Goal: Task Accomplishment & Management: Use online tool/utility

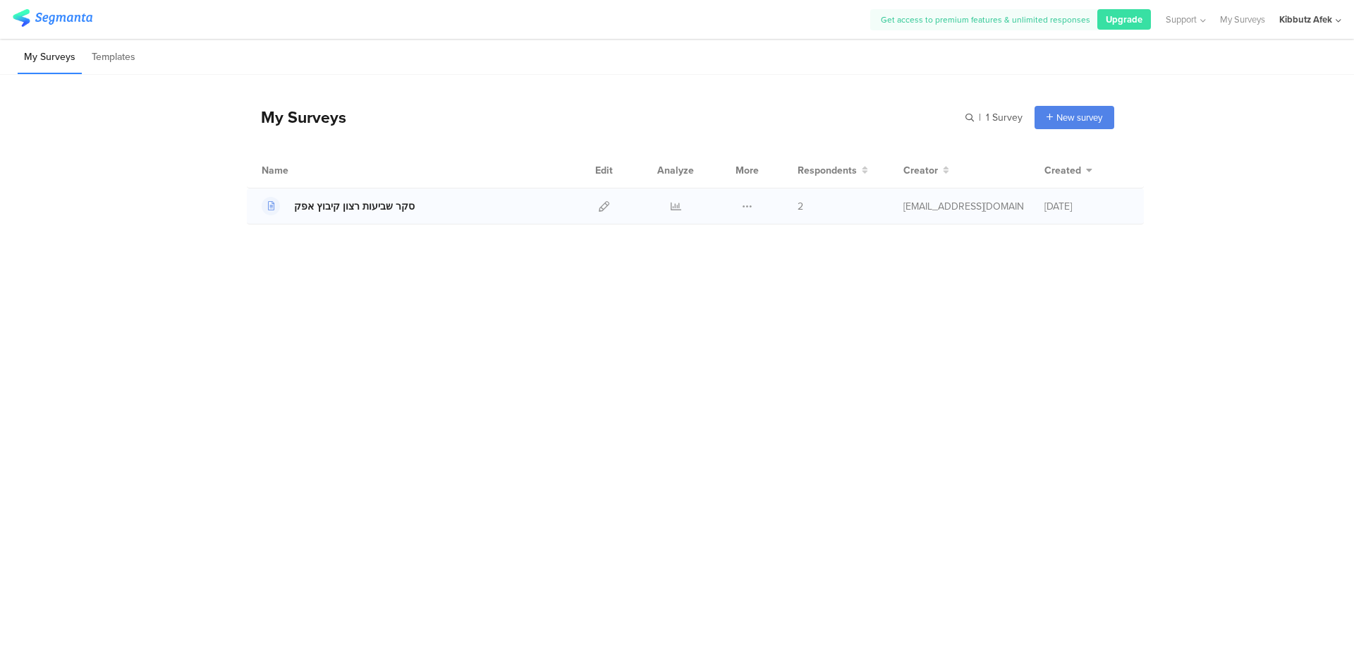
click at [373, 204] on div "סקר שביעות רצון קיבוץ אפק" at bounding box center [354, 206] width 121 height 15
click at [358, 205] on div "סקר שביעות רצון קיבוץ אפק" at bounding box center [354, 206] width 121 height 15
click at [1078, 20] on span "Upgrade" at bounding box center [1124, 19] width 37 height 13
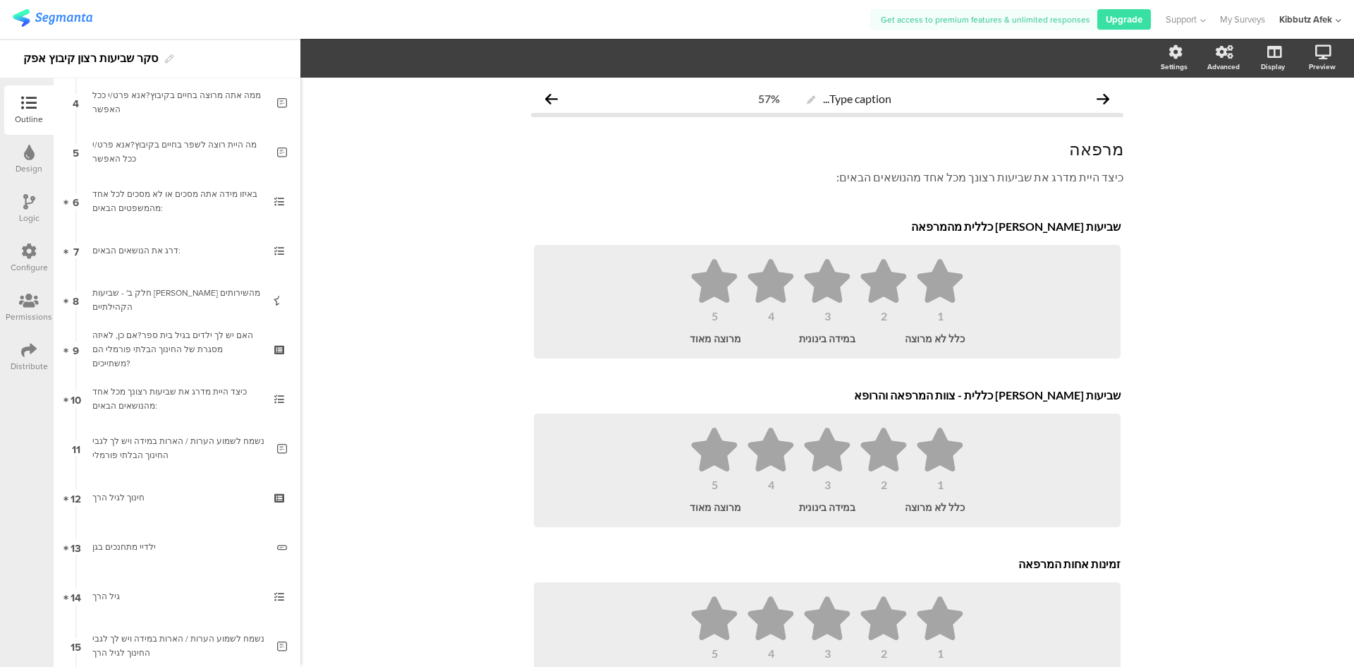
scroll to position [282, 0]
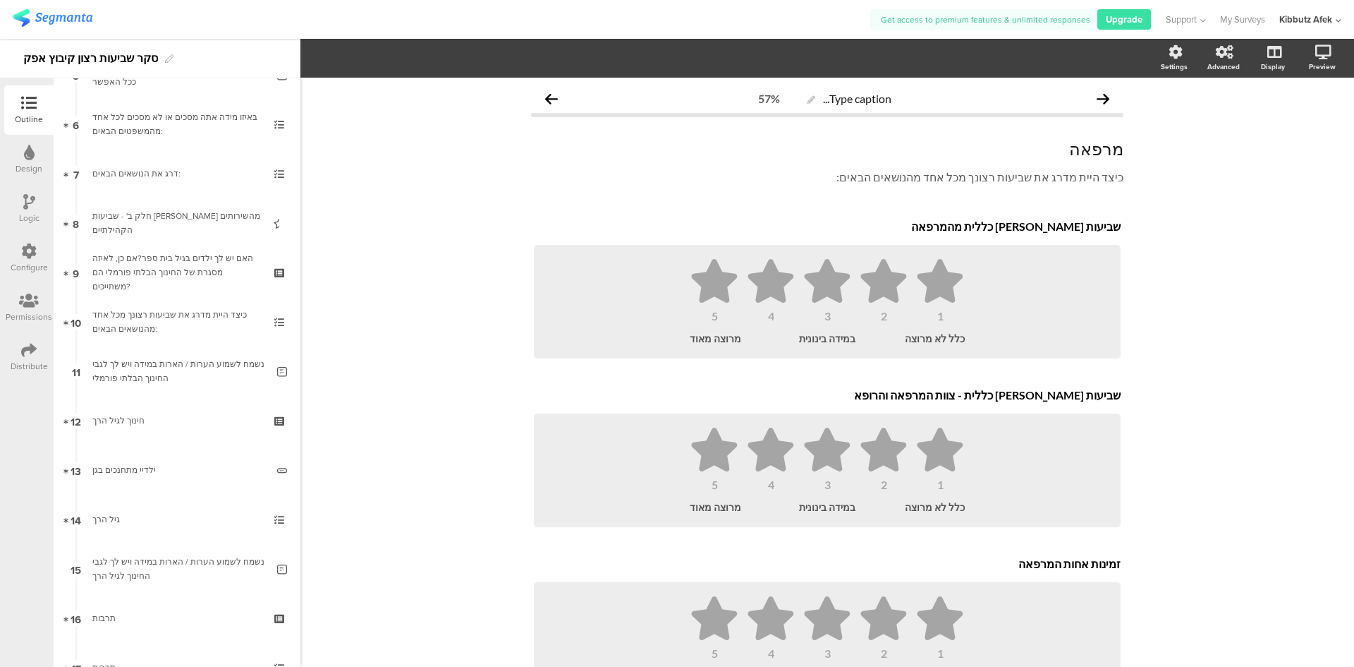
click at [27, 354] on icon at bounding box center [29, 350] width 16 height 16
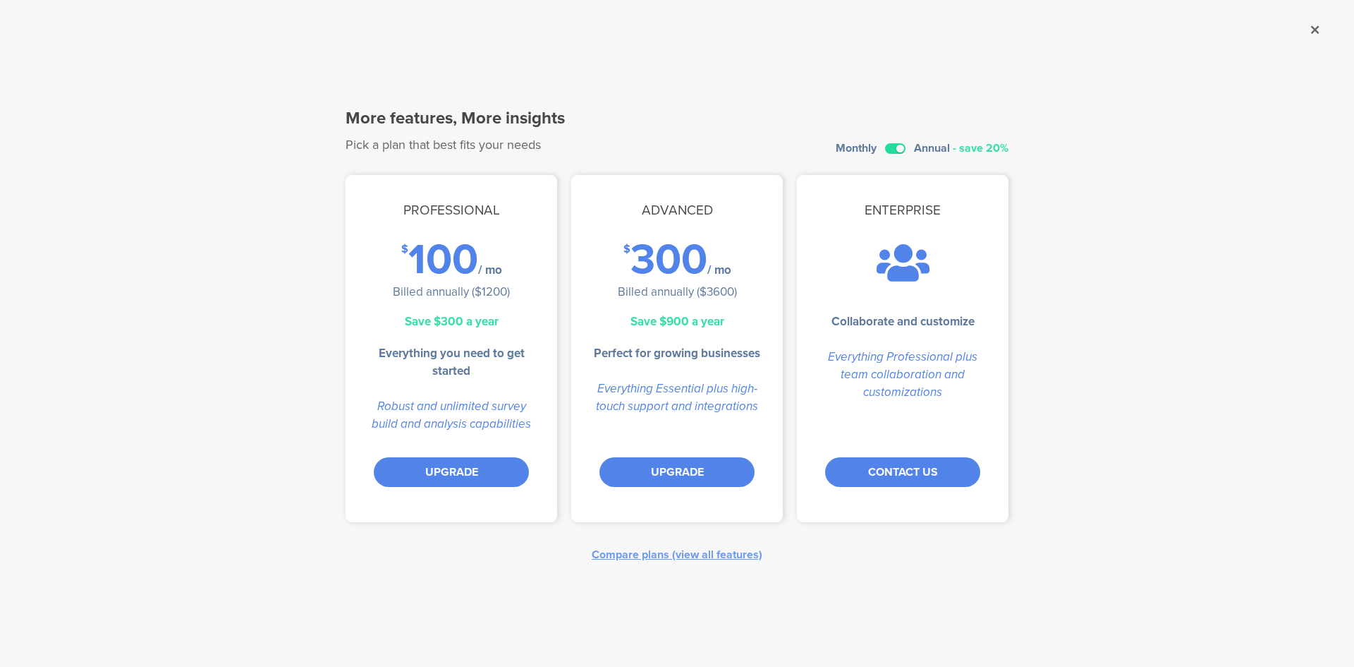
click at [892, 147] on label at bounding box center [895, 148] width 20 height 11
click at [0, 0] on input "checkbox" at bounding box center [0, 0] width 0 height 0
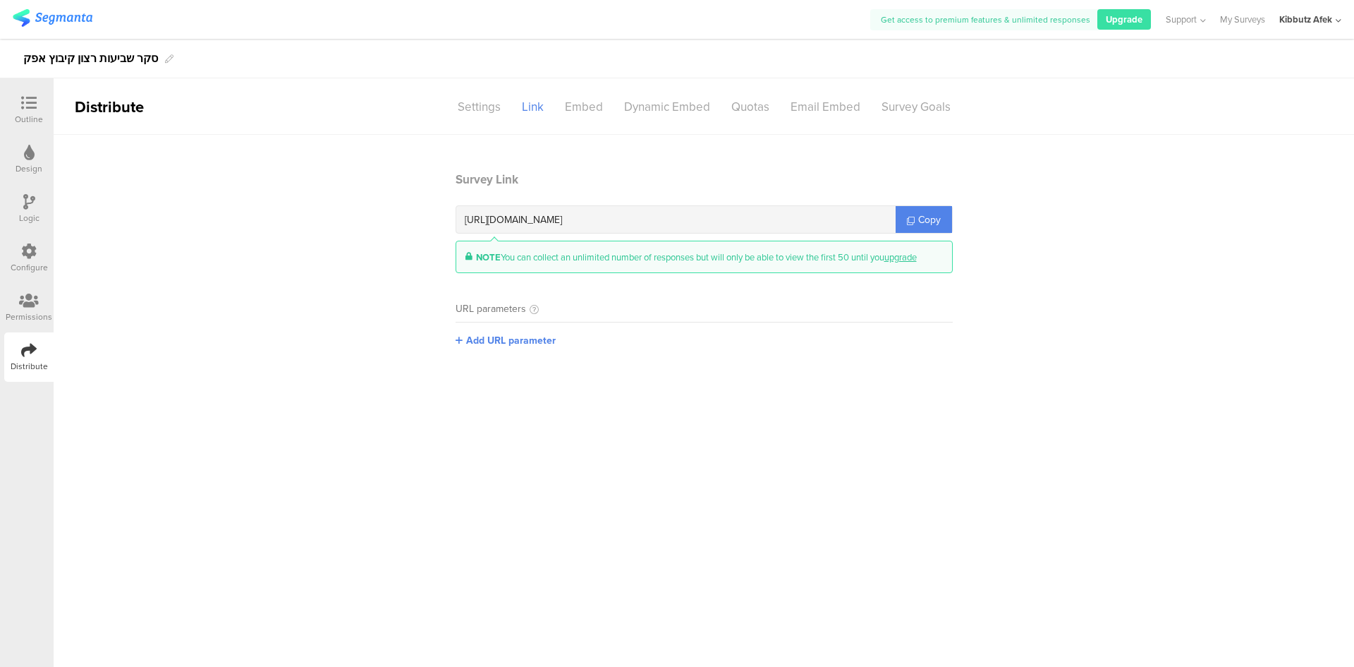
click at [33, 307] on icon at bounding box center [29, 301] width 20 height 16
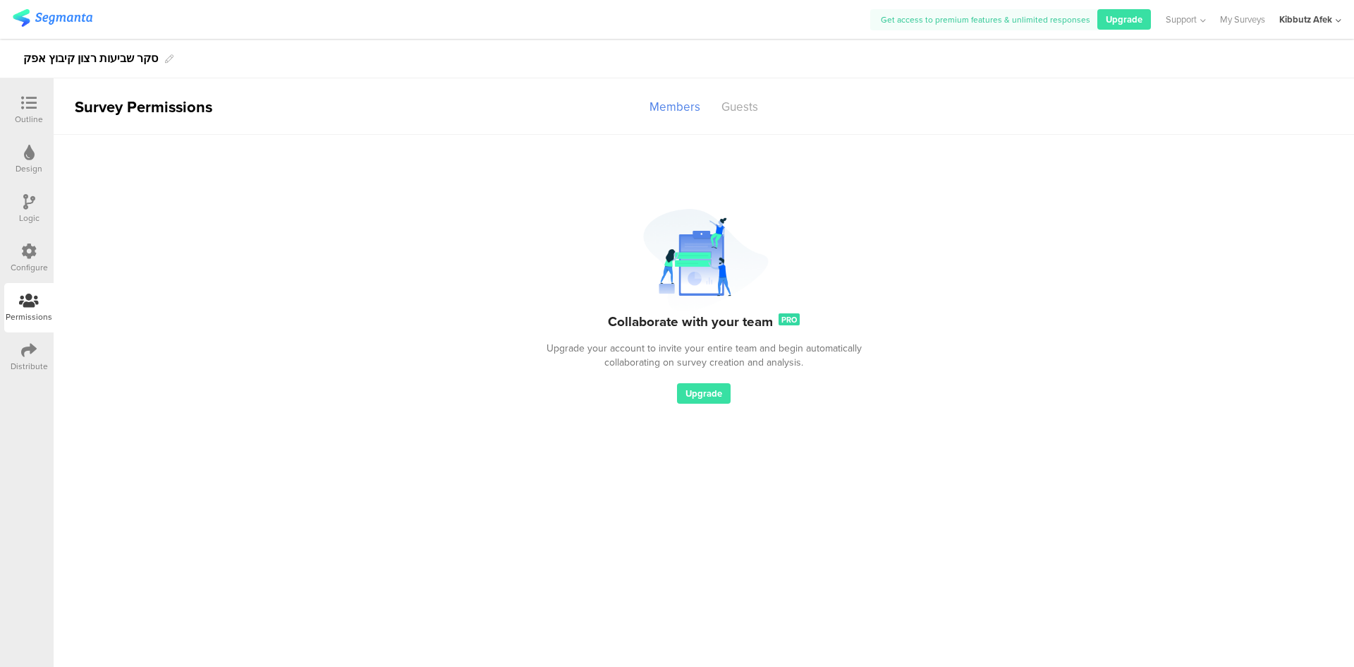
click at [23, 352] on icon at bounding box center [29, 350] width 16 height 16
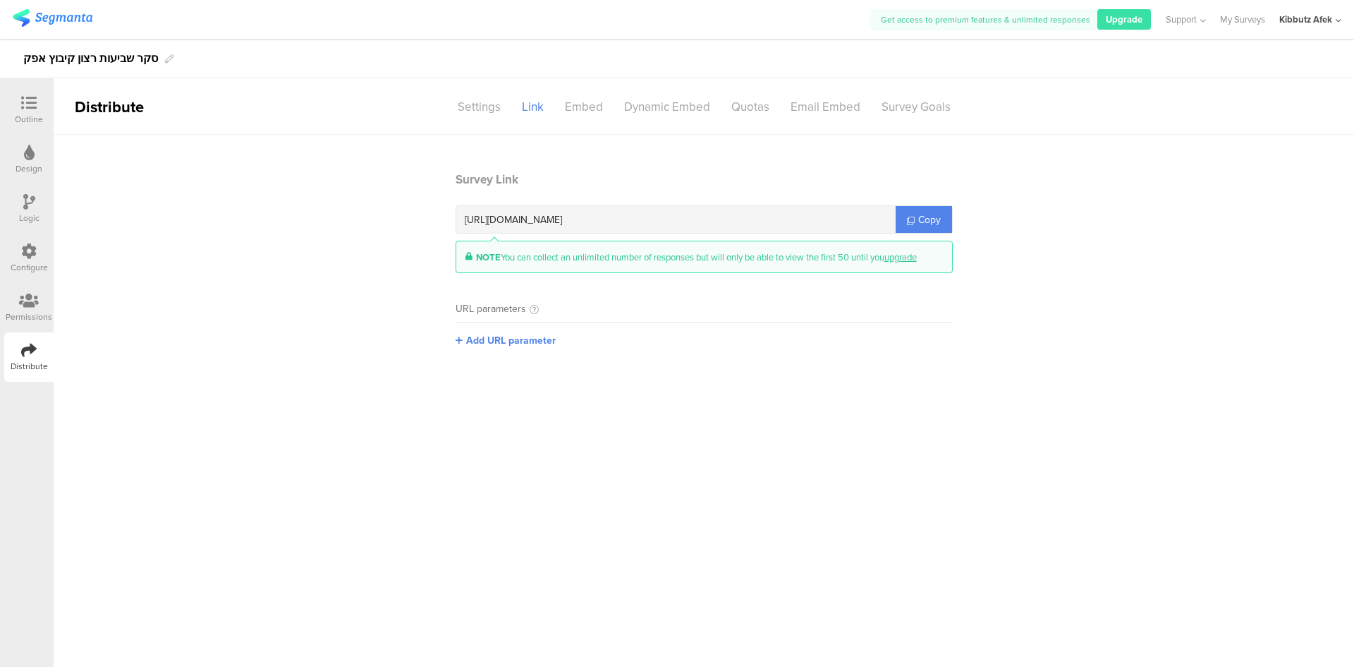
click at [542, 219] on span "https://surveys.segmanta.com/e366c8" at bounding box center [513, 219] width 97 height 15
copy div "https://surveys.segmanta.com/e366c8"
click at [23, 304] on icon at bounding box center [29, 301] width 20 height 16
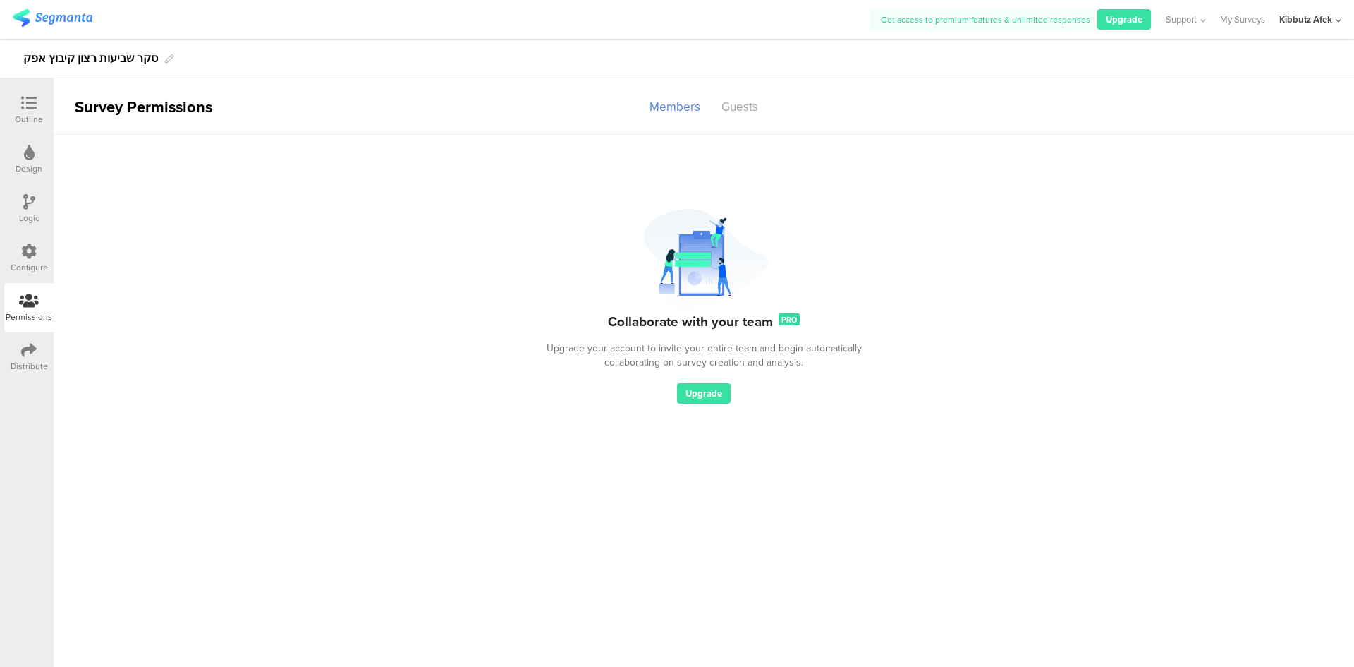
click at [28, 157] on icon at bounding box center [29, 153] width 11 height 16
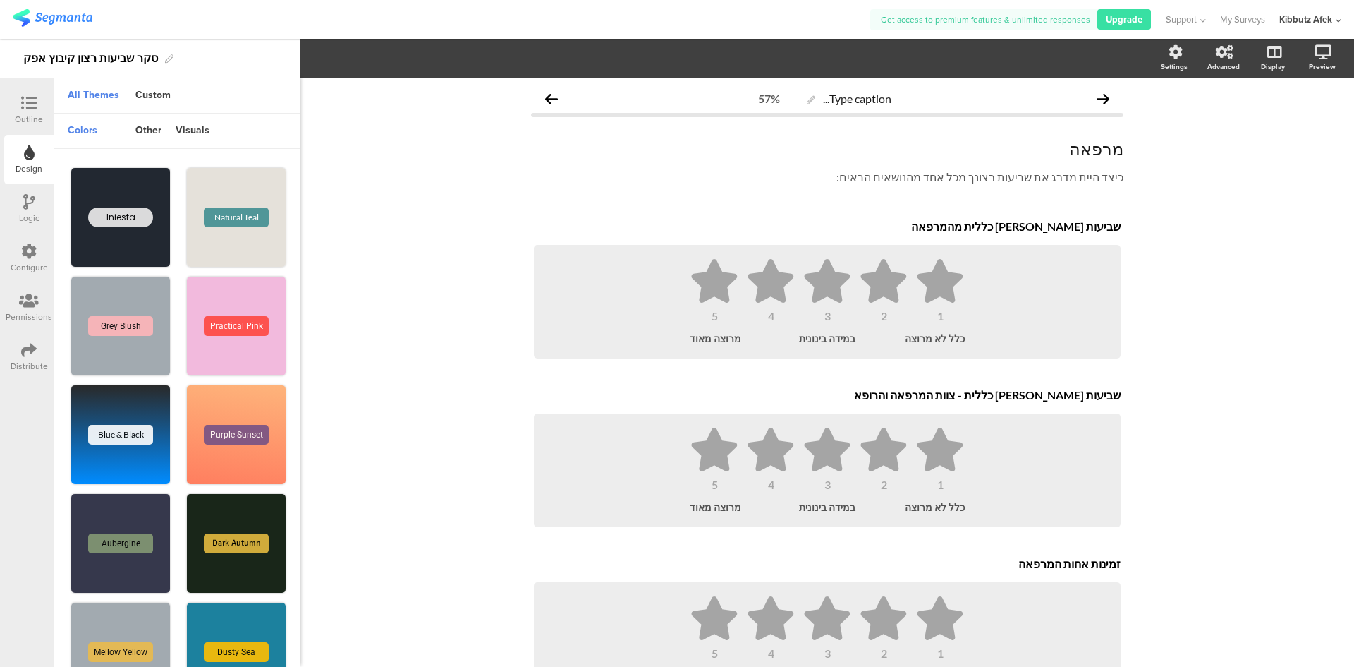
click at [26, 105] on icon at bounding box center [29, 103] width 16 height 16
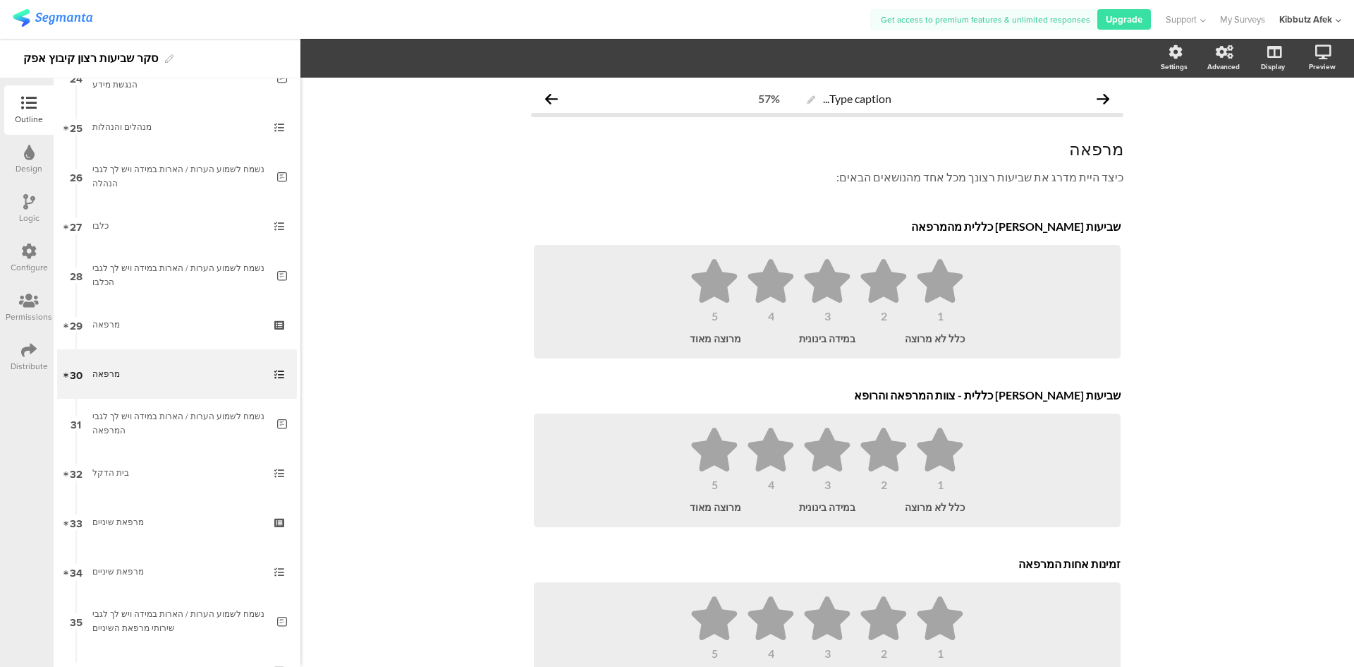
scroll to position [1219, 0]
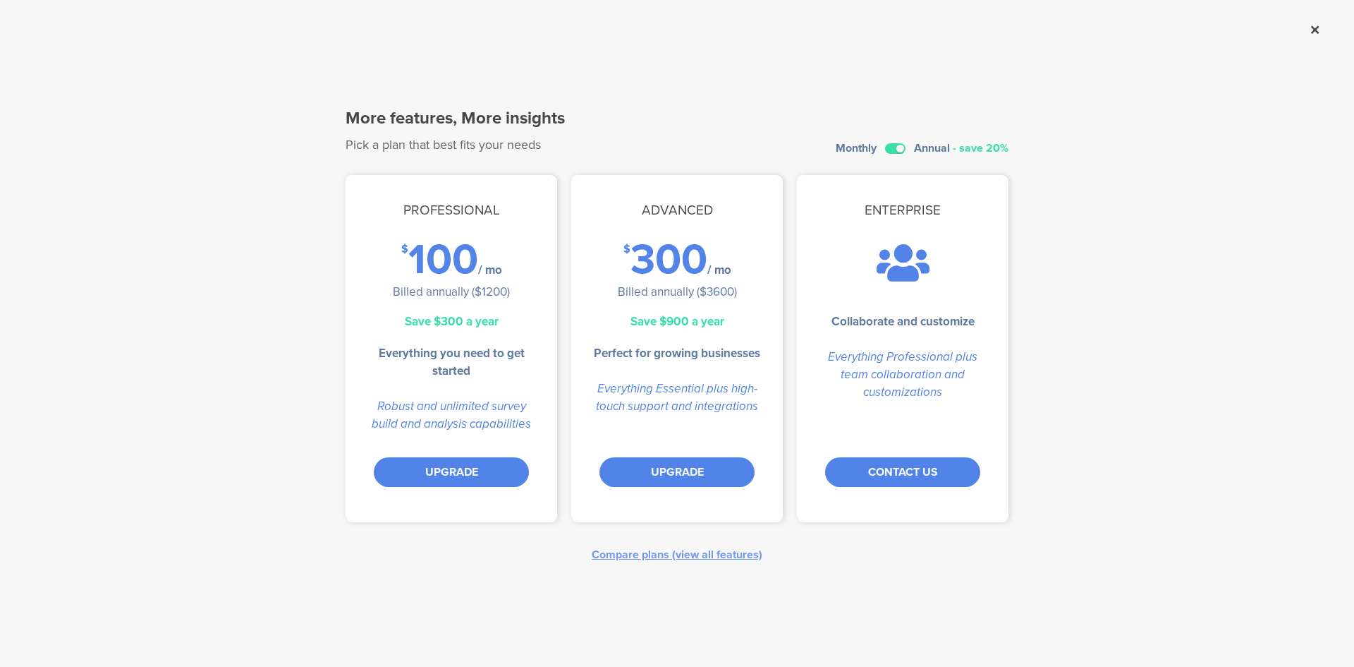
click at [1311, 30] on icon at bounding box center [1315, 29] width 8 height 13
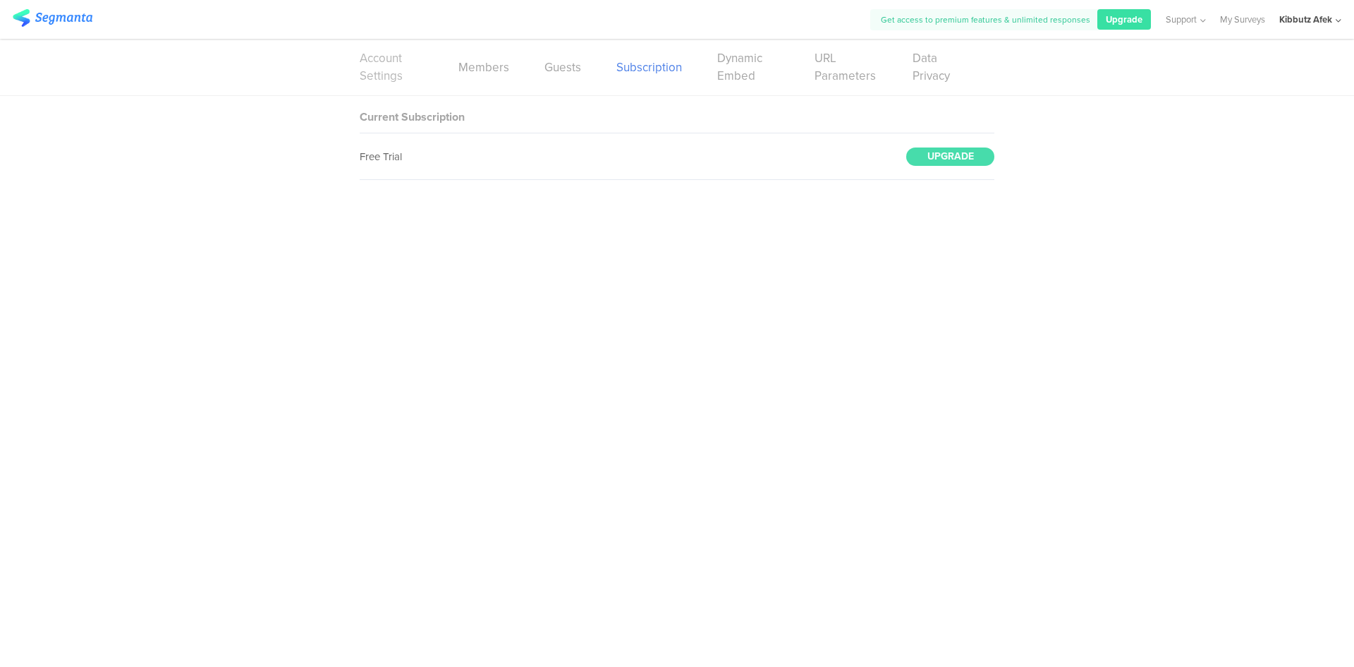
click at [384, 61] on link "Account Settings" at bounding box center [391, 66] width 63 height 35
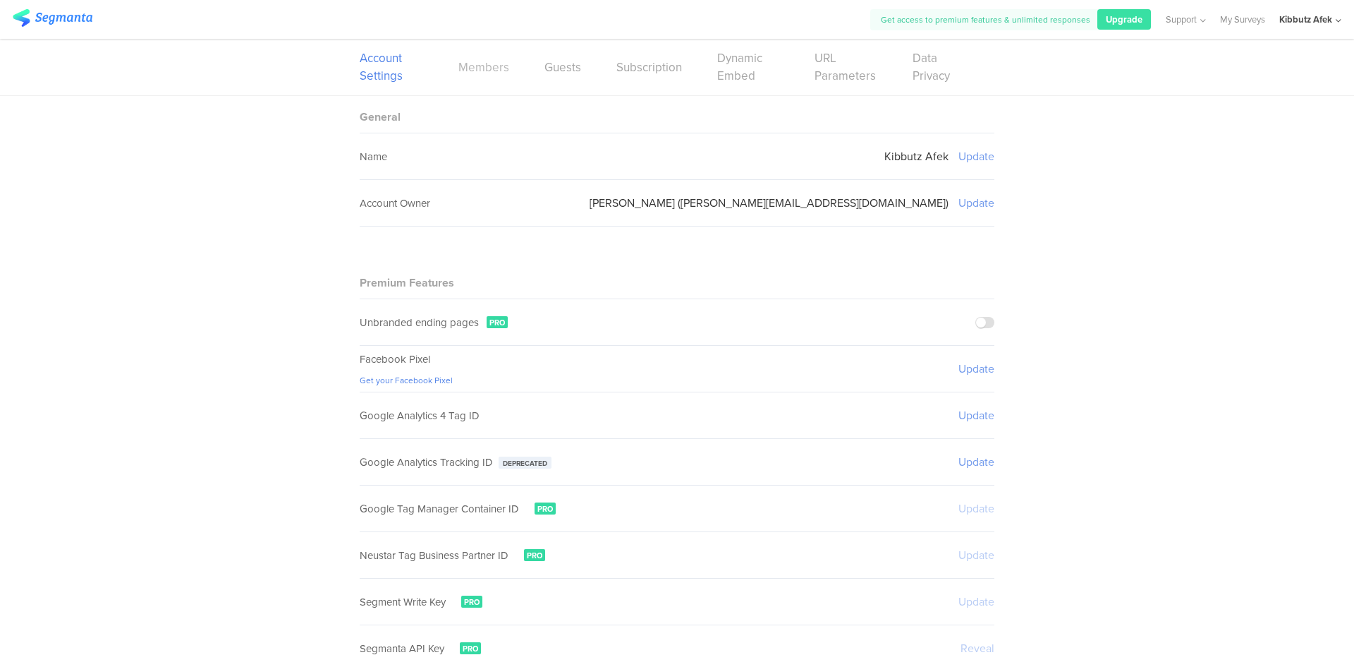
click at [487, 67] on link "Members" at bounding box center [483, 68] width 51 height 18
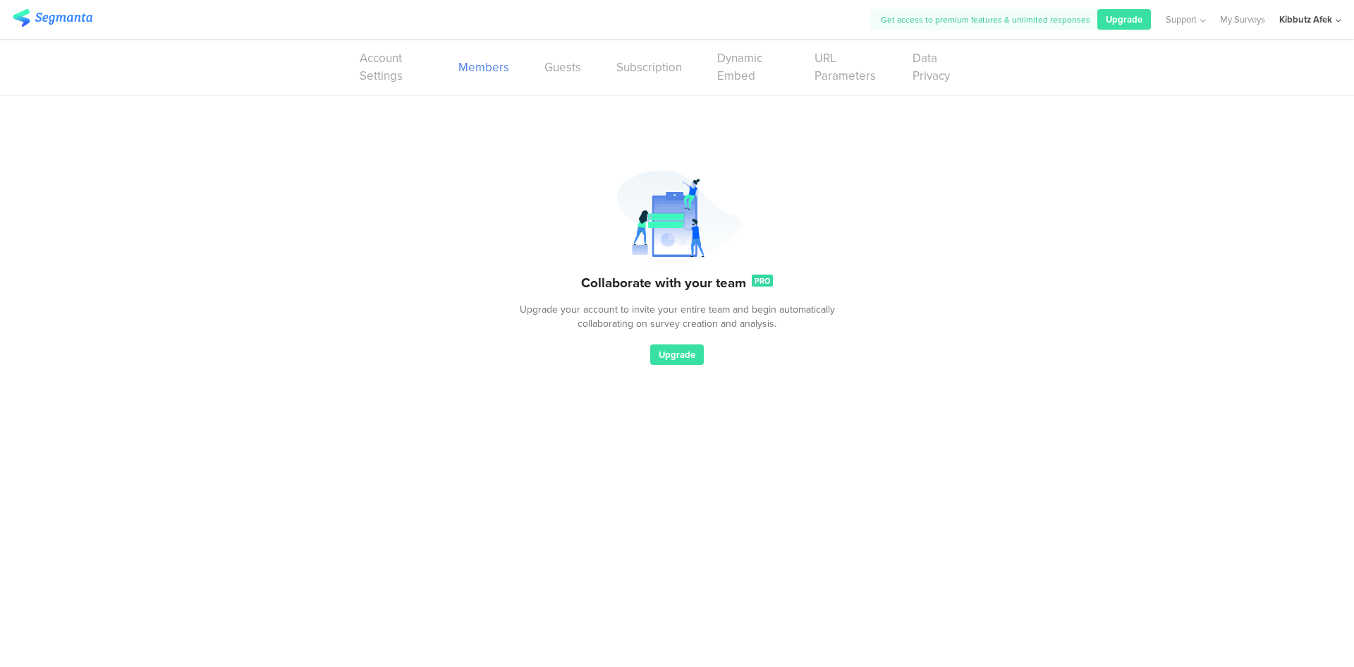
click at [1337, 18] on icon at bounding box center [1339, 21] width 6 height 11
click at [56, 17] on img at bounding box center [53, 18] width 80 height 18
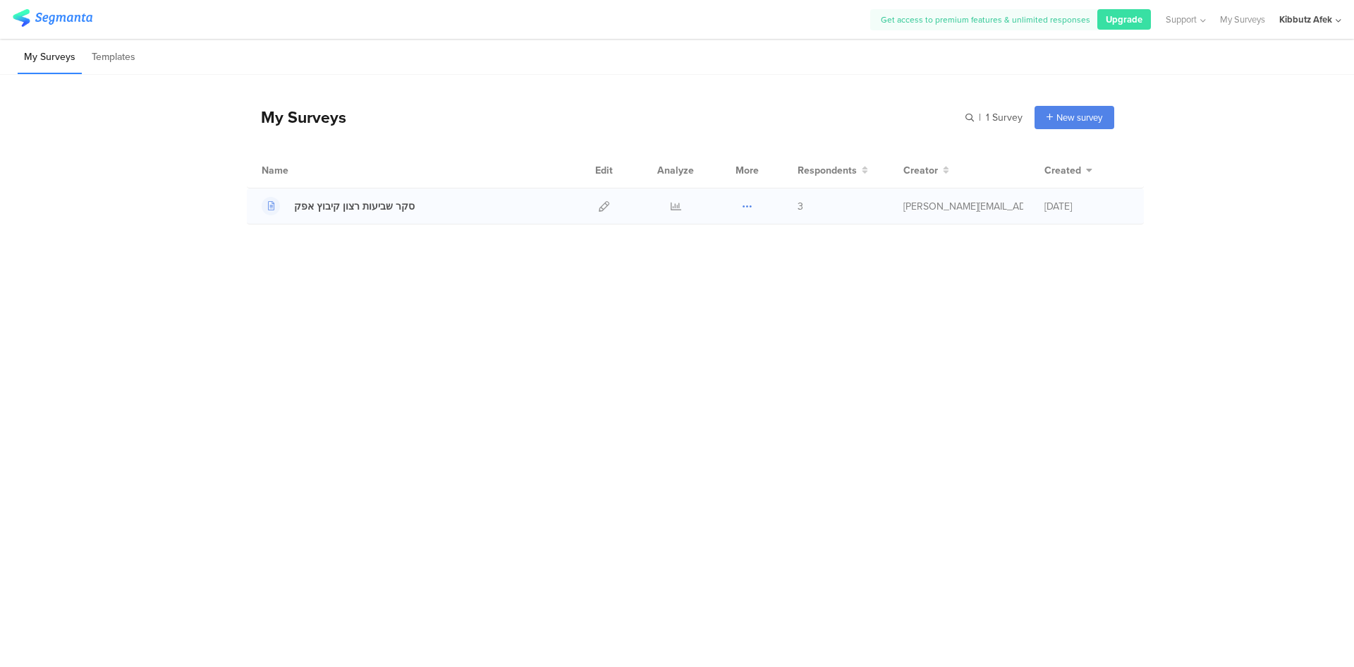
click at [748, 207] on icon at bounding box center [747, 206] width 11 height 11
click at [724, 243] on button "Duplicate" at bounding box center [720, 241] width 78 height 25
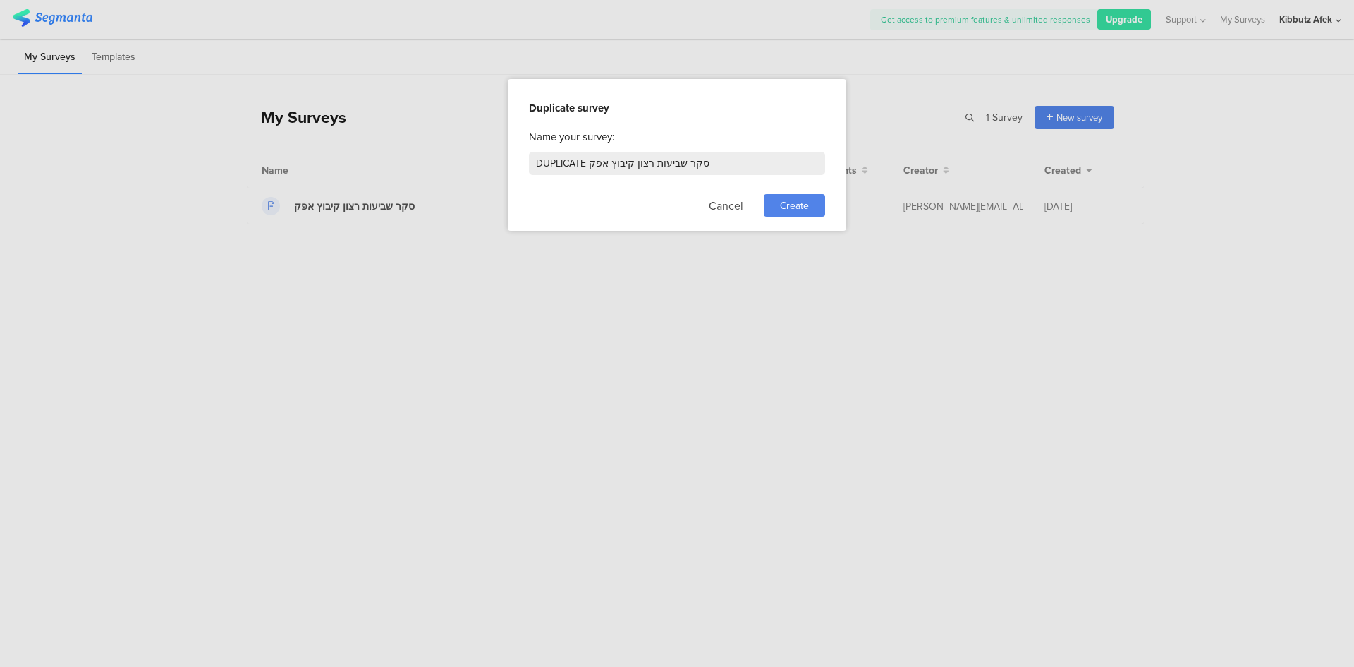
click at [792, 203] on span "Create" at bounding box center [794, 205] width 29 height 15
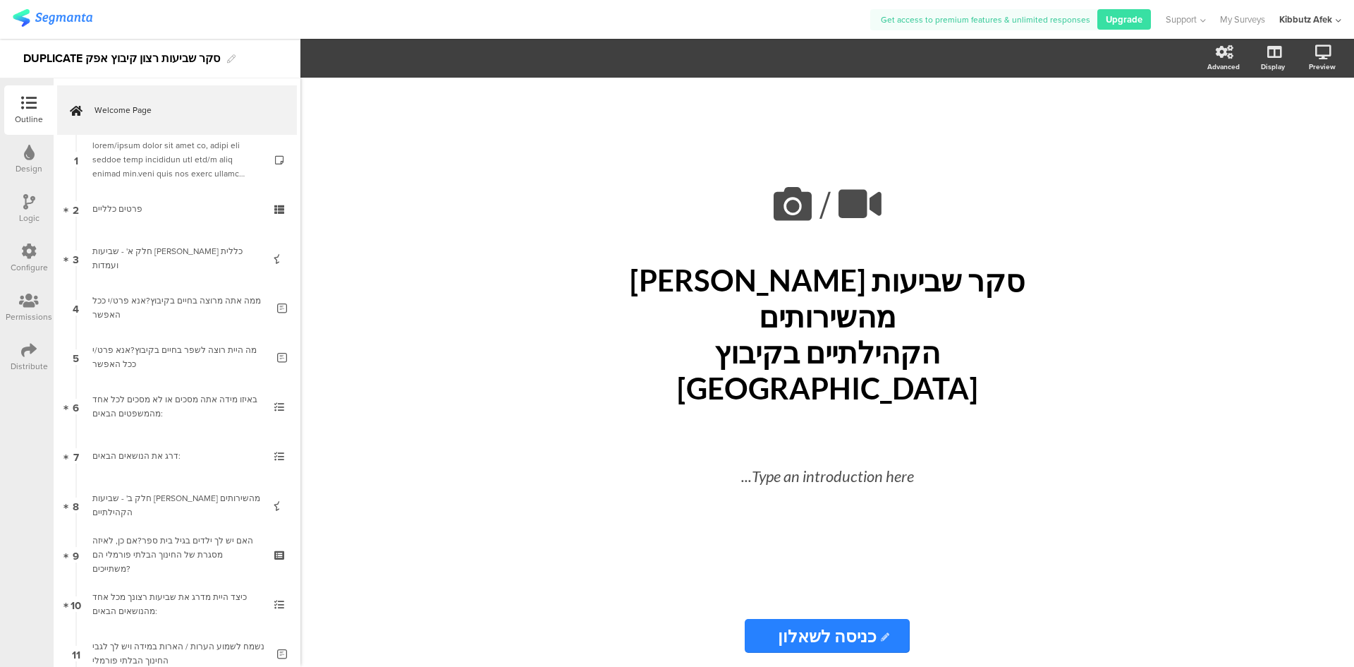
click at [33, 16] on img at bounding box center [53, 18] width 80 height 18
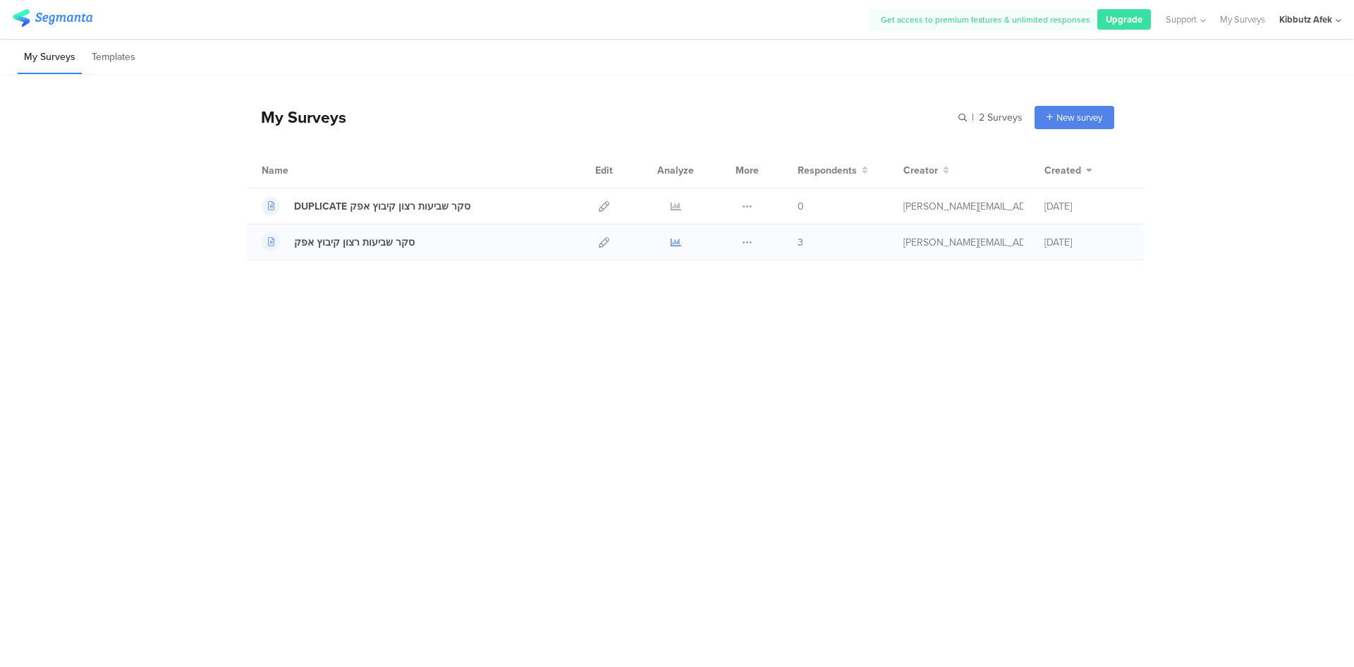
click at [676, 242] on icon at bounding box center [676, 242] width 11 height 11
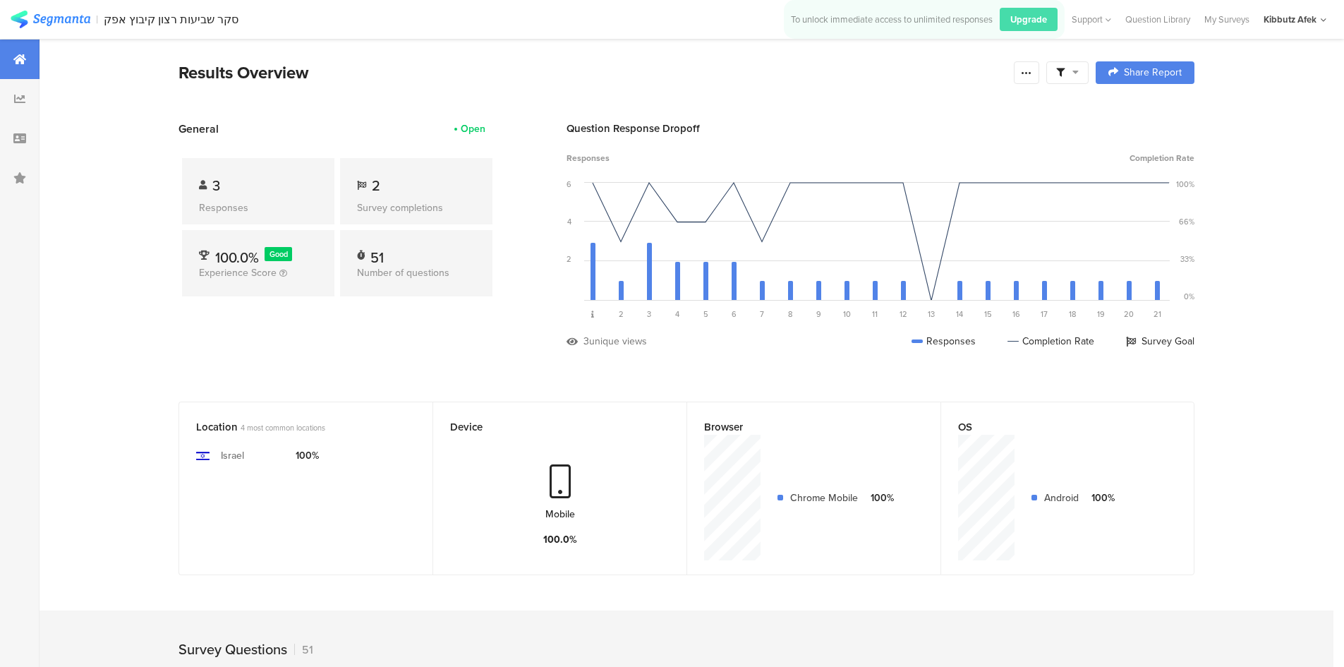
click at [220, 185] on span "3" at bounding box center [216, 185] width 8 height 21
click at [19, 99] on icon at bounding box center [19, 98] width 11 height 11
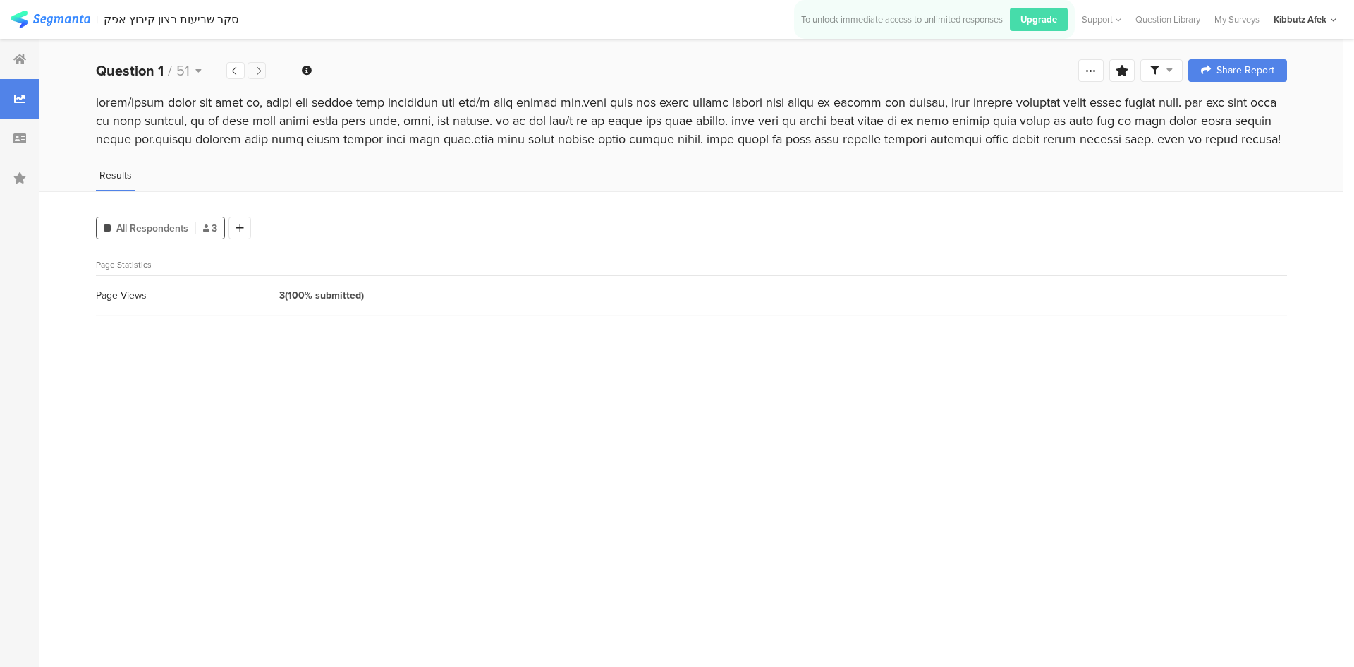
click at [257, 67] on icon at bounding box center [257, 70] width 8 height 9
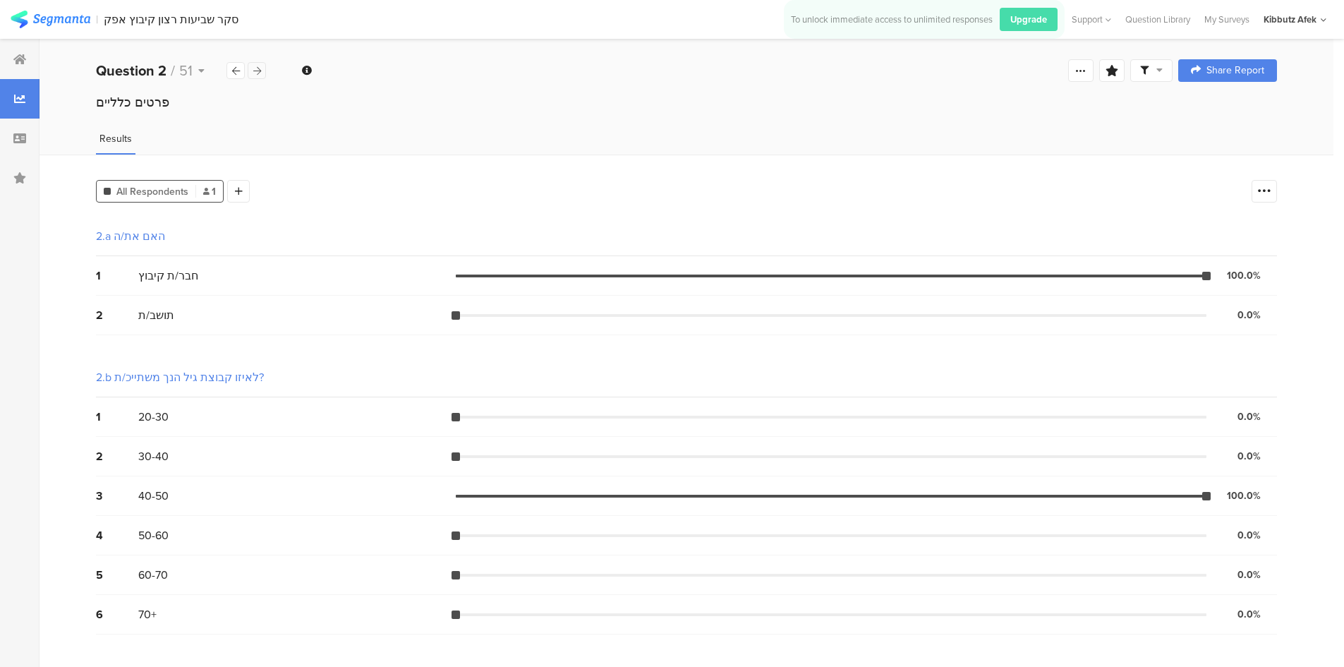
click at [257, 69] on icon at bounding box center [257, 70] width 8 height 9
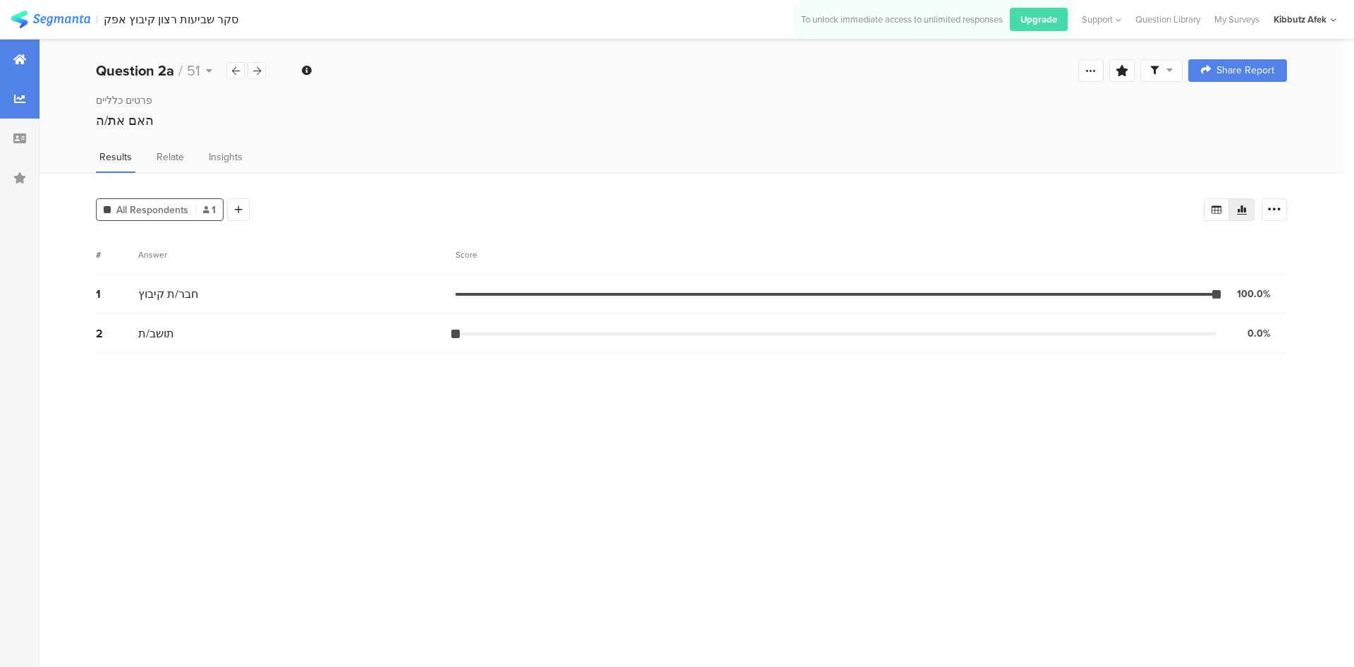
click at [17, 59] on icon at bounding box center [19, 59] width 13 height 11
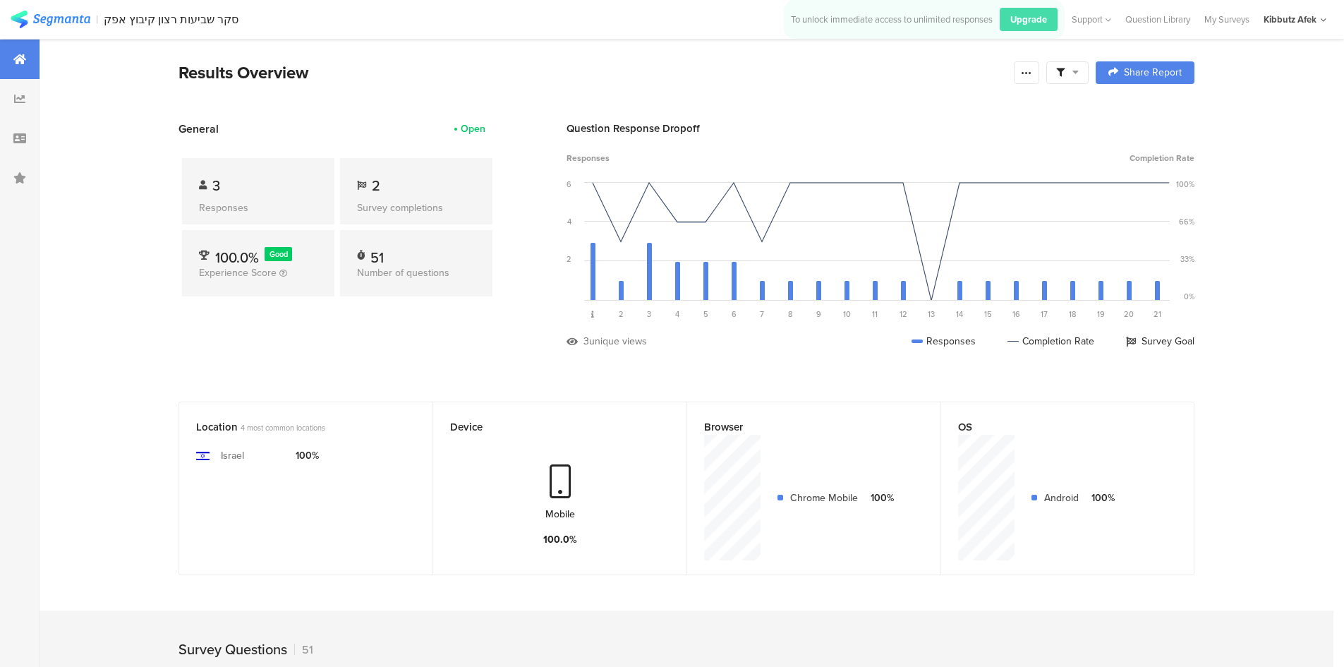
click at [18, 56] on icon at bounding box center [19, 59] width 13 height 11
click at [48, 20] on img at bounding box center [51, 20] width 80 height 18
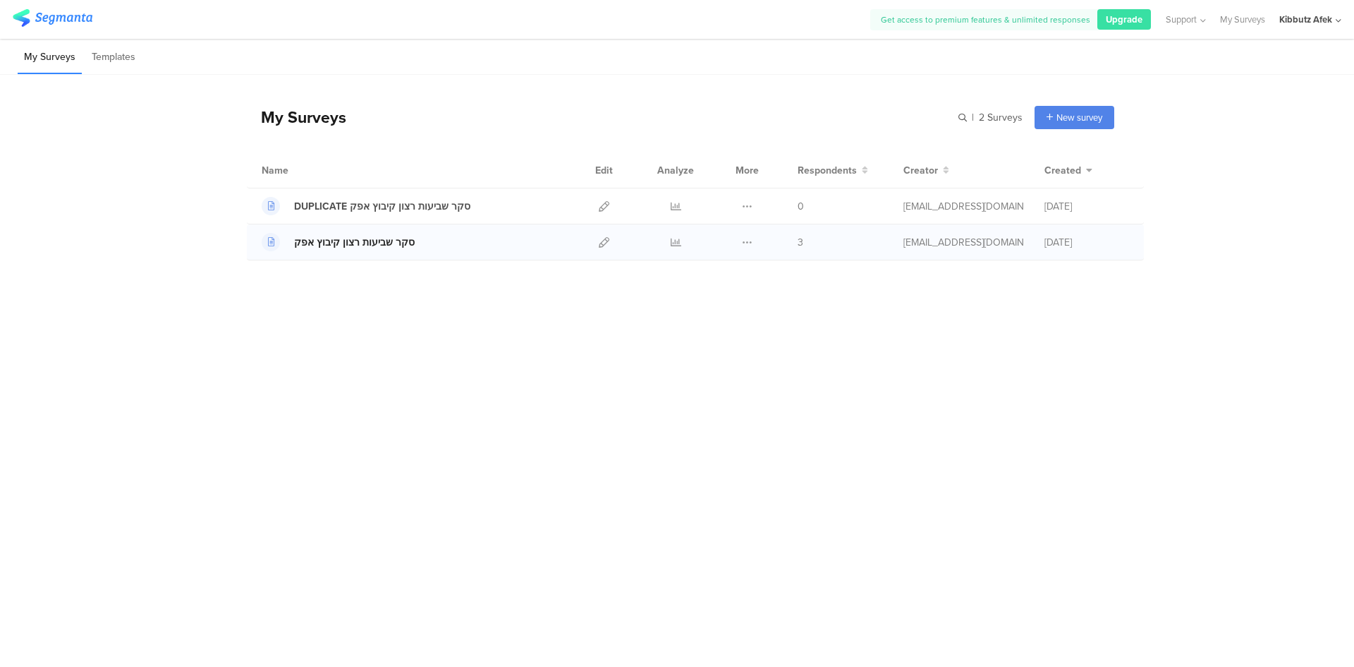
click at [365, 242] on div "סקר שביעות רצון קיבוץ אפק" at bounding box center [354, 242] width 121 height 15
click at [749, 241] on icon at bounding box center [747, 242] width 11 height 11
click at [723, 305] on link "Export" at bounding box center [720, 303] width 78 height 25
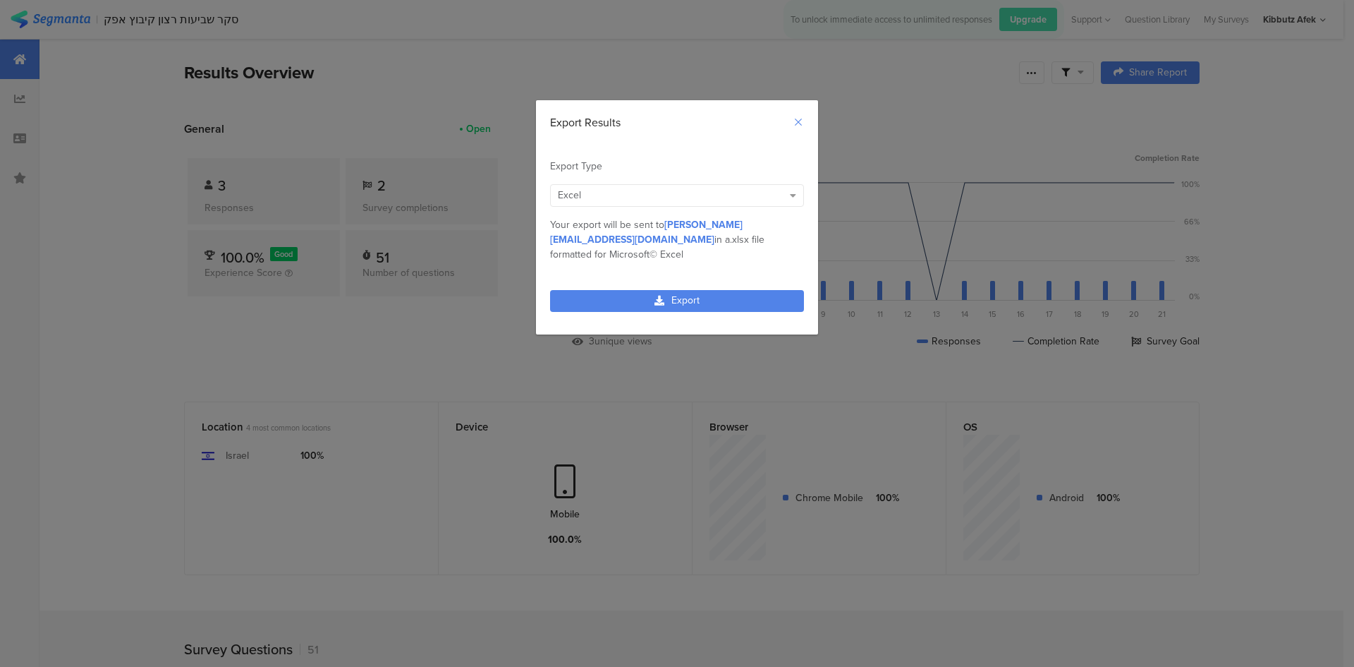
click at [796, 119] on icon "Close" at bounding box center [798, 121] width 11 height 11
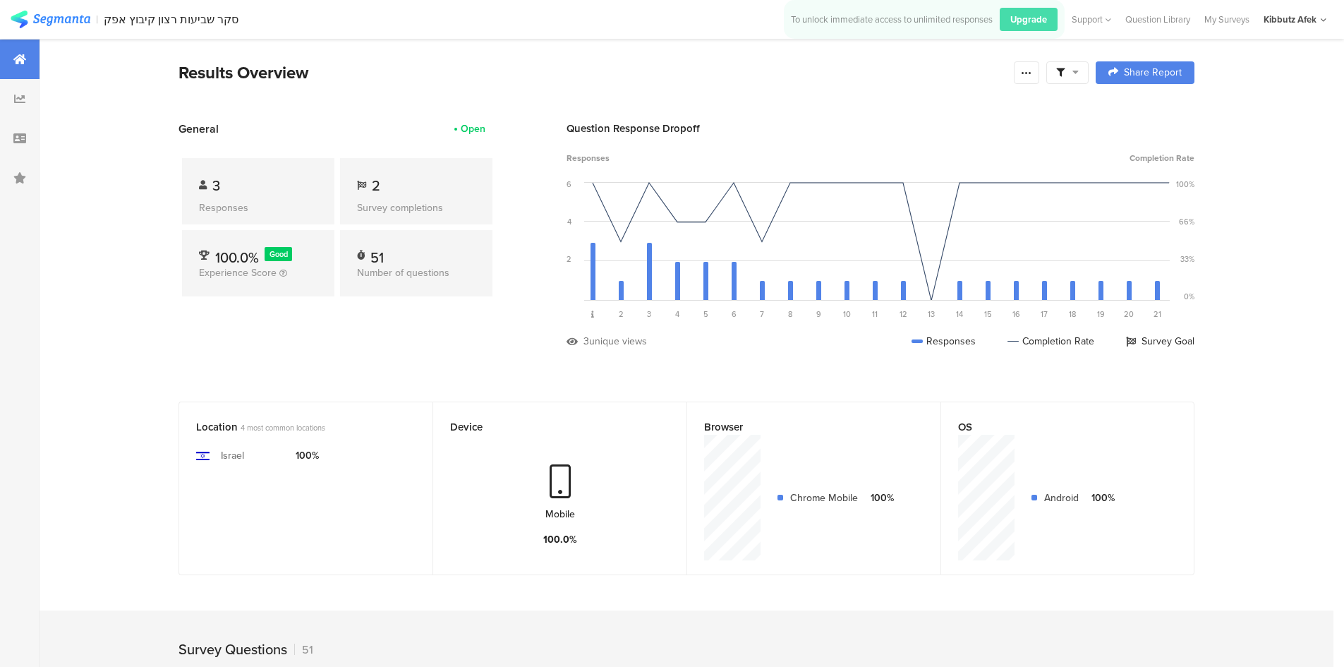
click at [47, 20] on img at bounding box center [51, 20] width 80 height 18
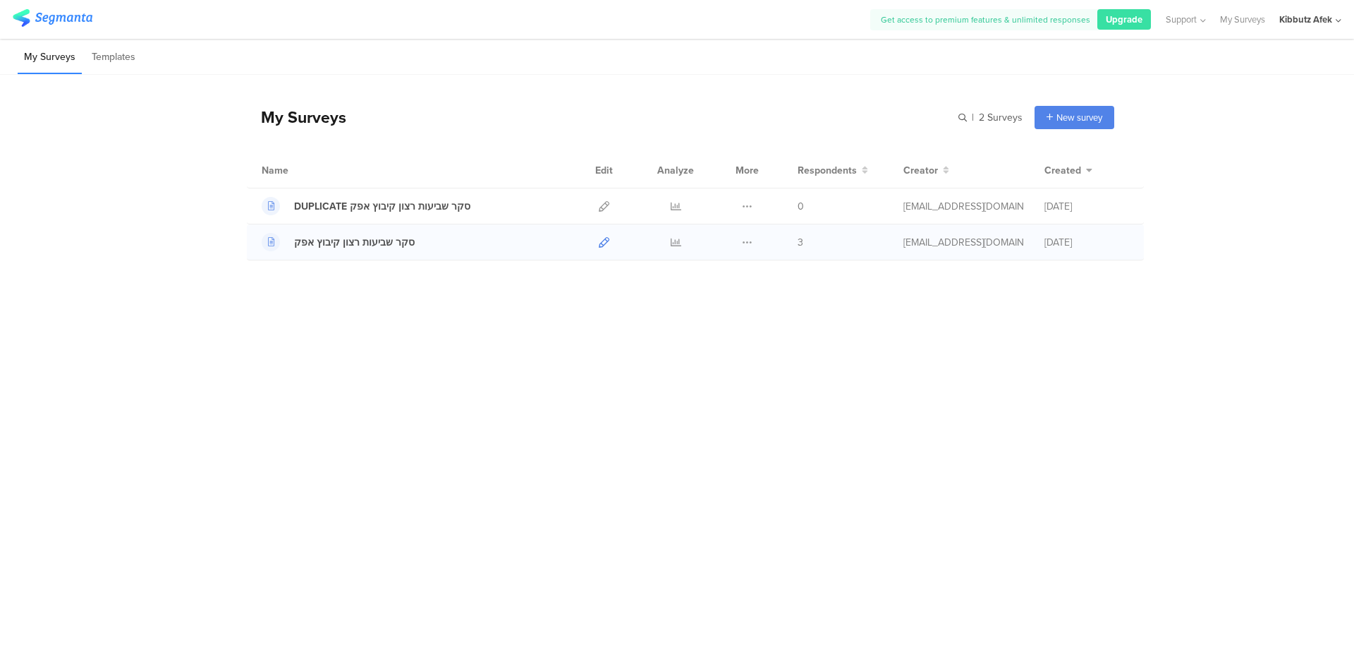
click at [602, 240] on icon at bounding box center [604, 242] width 11 height 11
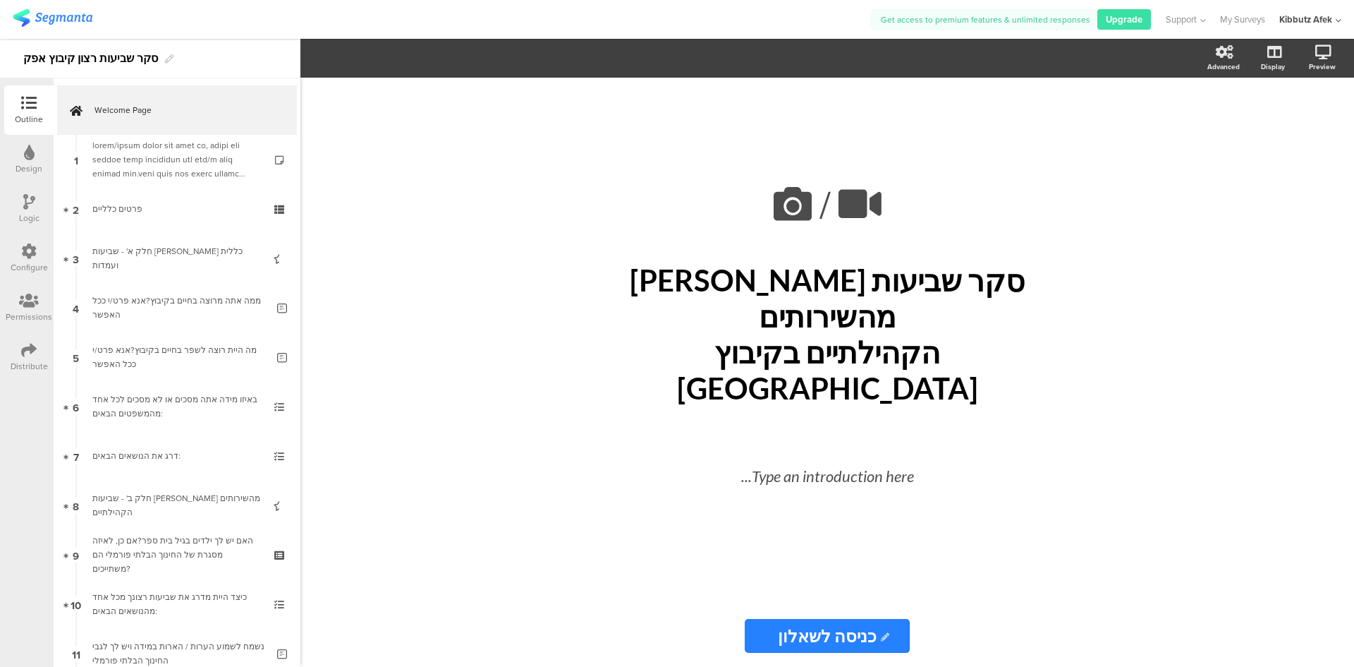
click at [28, 349] on icon at bounding box center [29, 350] width 16 height 16
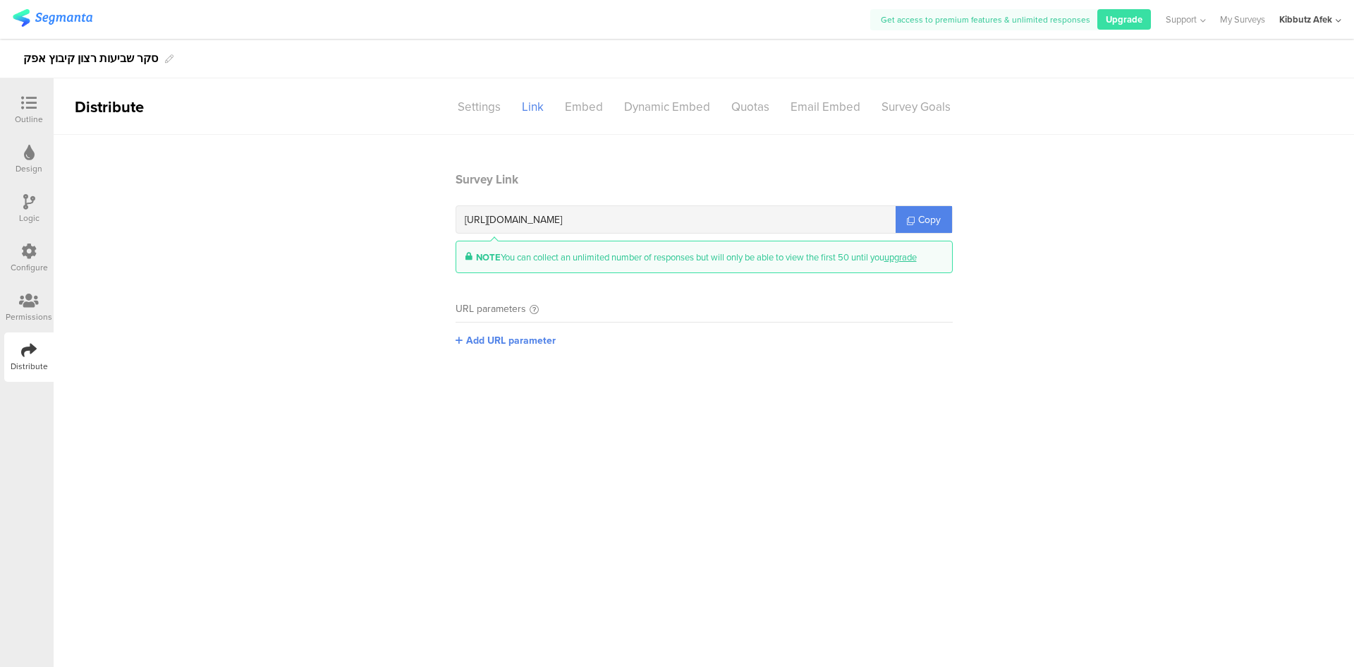
click at [532, 308] on icon at bounding box center [534, 309] width 9 height 9
click at [471, 102] on div "Settings" at bounding box center [479, 107] width 64 height 25
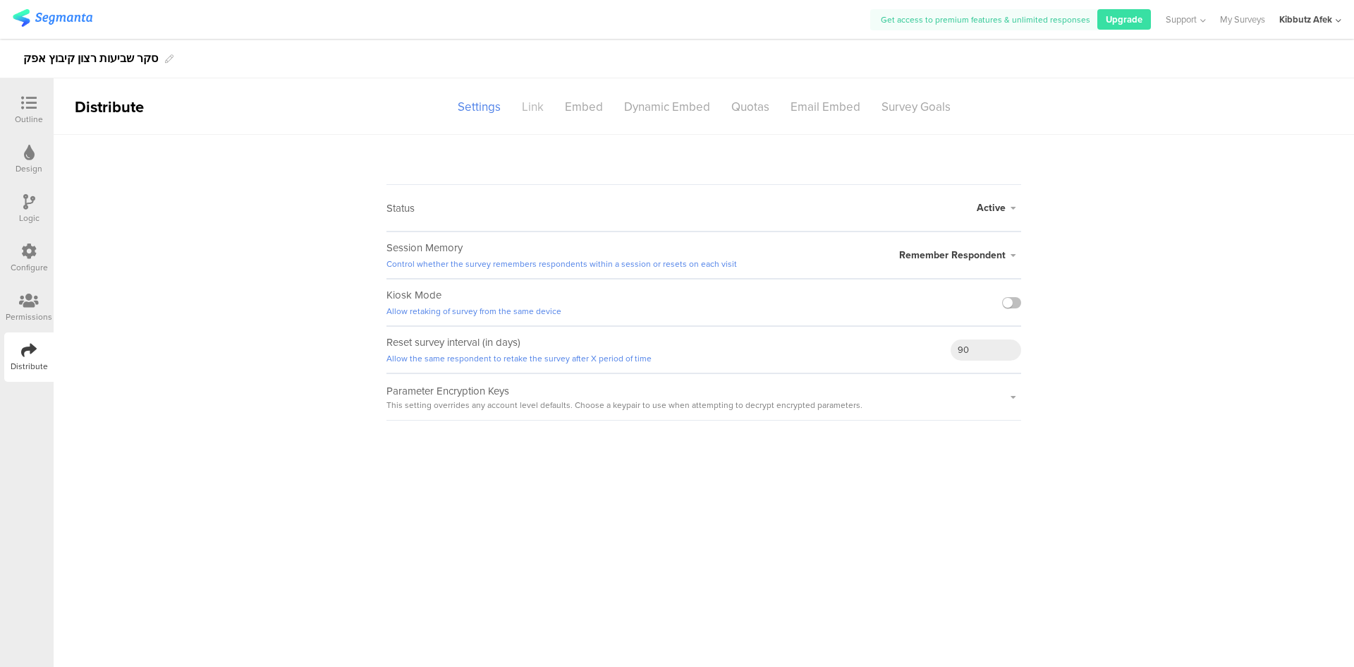
click at [530, 111] on div "Link" at bounding box center [532, 107] width 43 height 25
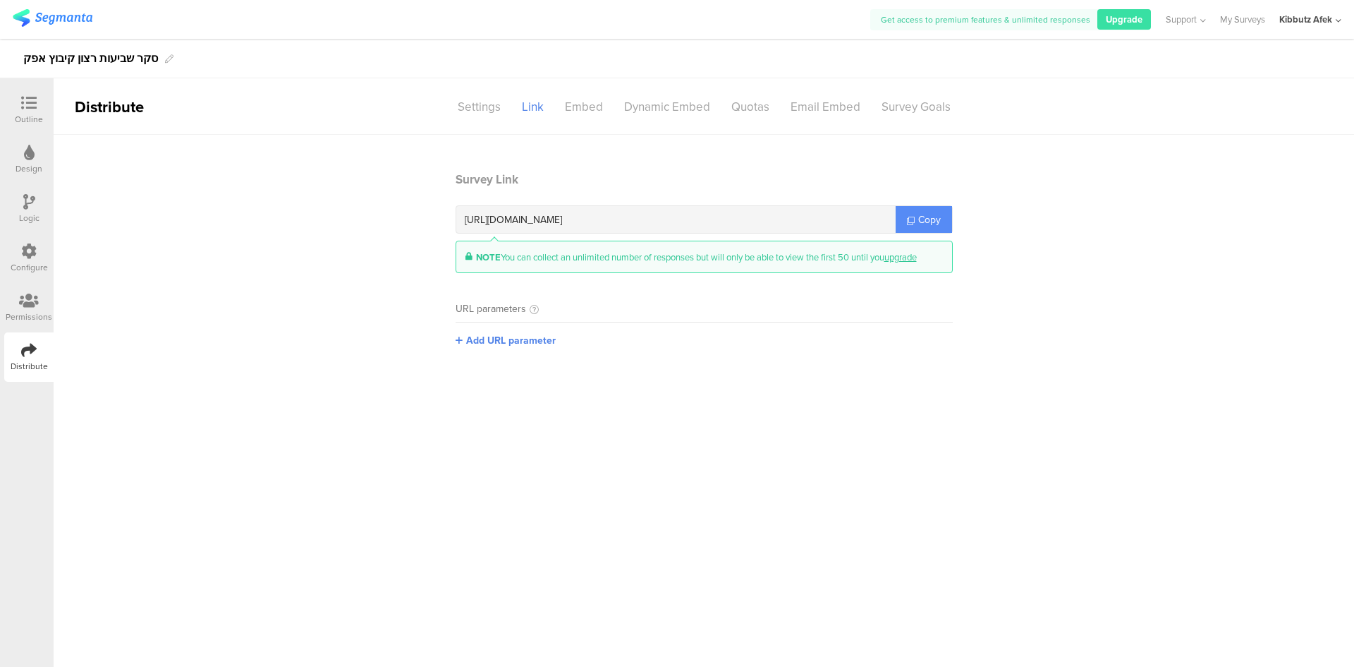
click at [927, 220] on span "Copy" at bounding box center [929, 219] width 23 height 15
